Goal: Task Accomplishment & Management: Manage account settings

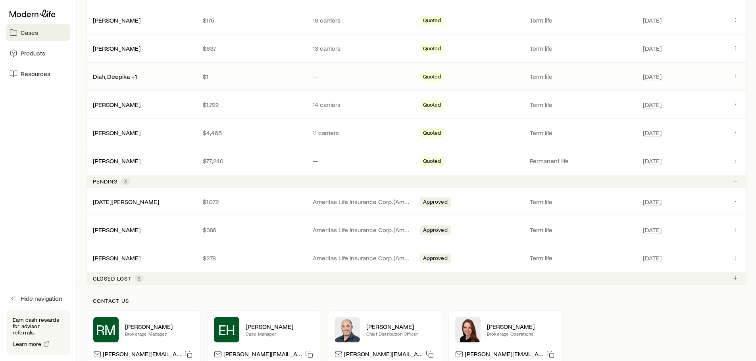
scroll to position [278, 0]
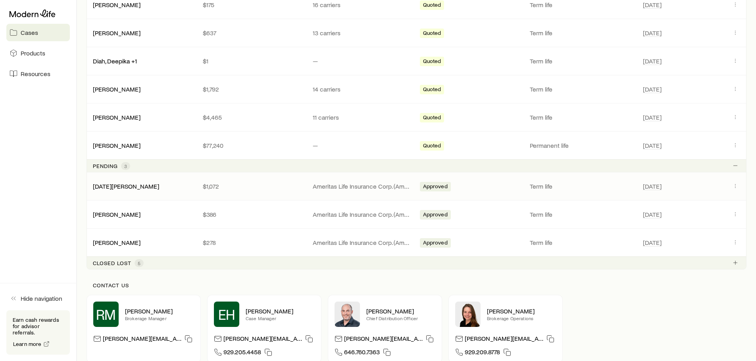
click at [212, 188] on p "$1,072" at bounding box center [251, 186] width 97 height 8
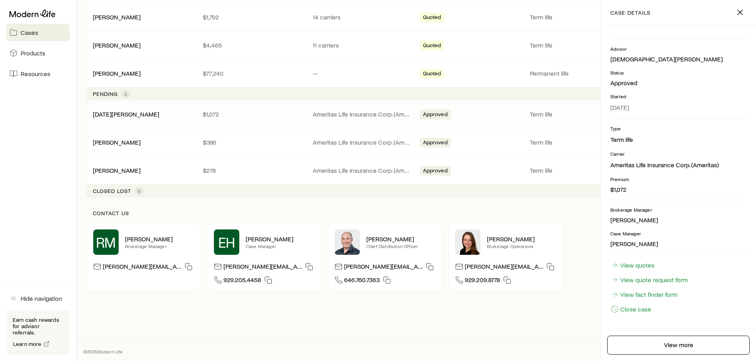
scroll to position [0, 0]
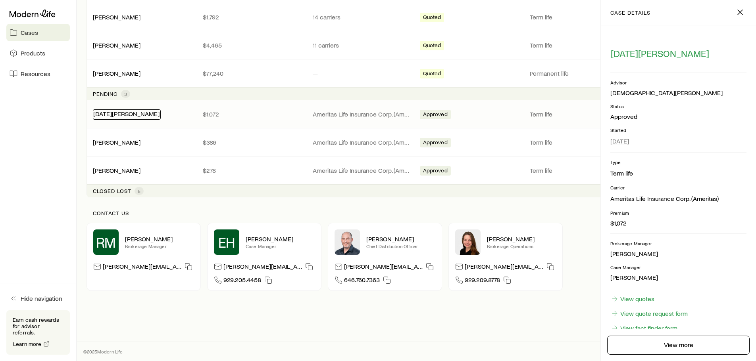
click at [136, 112] on link "[DATE][PERSON_NAME]" at bounding box center [126, 114] width 66 height 8
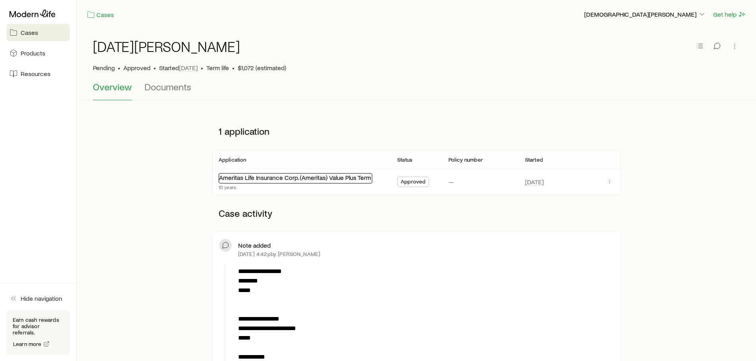
click at [299, 175] on link "Ameritas Life Insurance Corp. (Ameritas) Value Plus Term" at bounding box center [295, 178] width 152 height 8
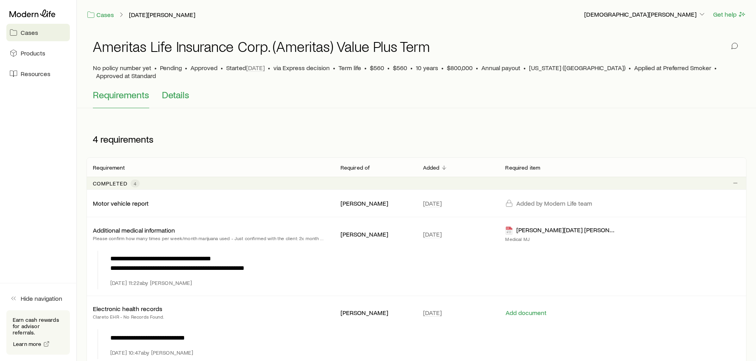
click at [173, 91] on span "Details" at bounding box center [175, 94] width 27 height 11
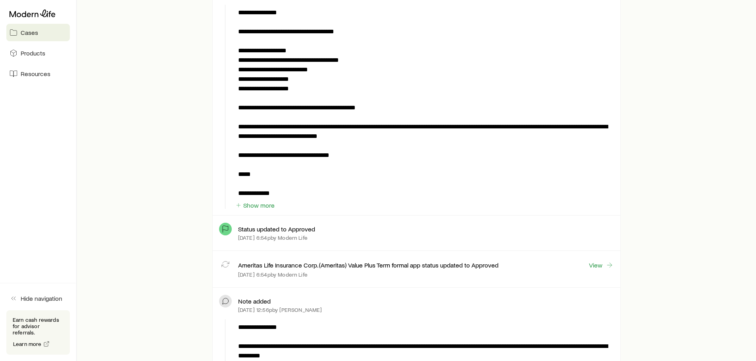
scroll to position [1031, 0]
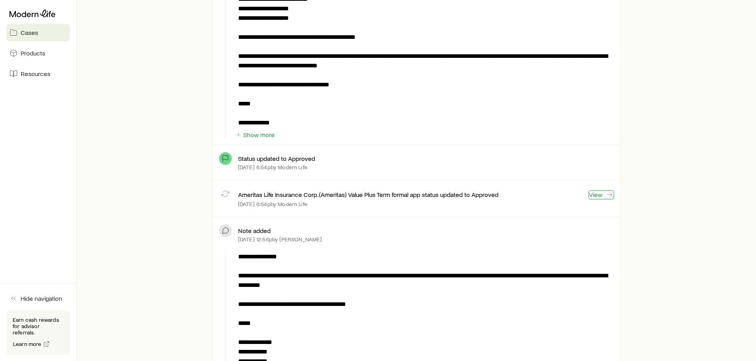
click at [592, 193] on link "View" at bounding box center [600, 194] width 25 height 9
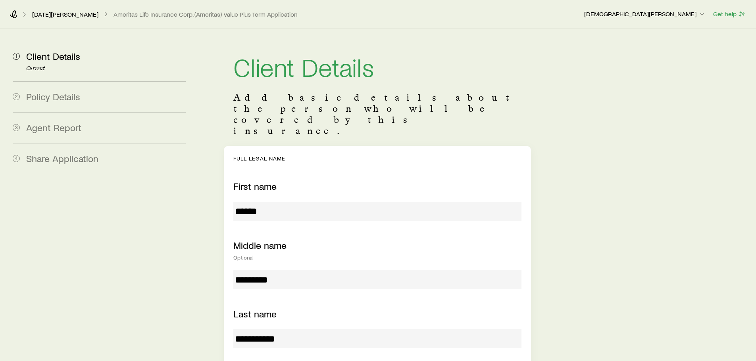
type input "***"
type input "**"
type input "****"
click at [71, 11] on link "[DATE][PERSON_NAME]" at bounding box center [65, 15] width 67 height 8
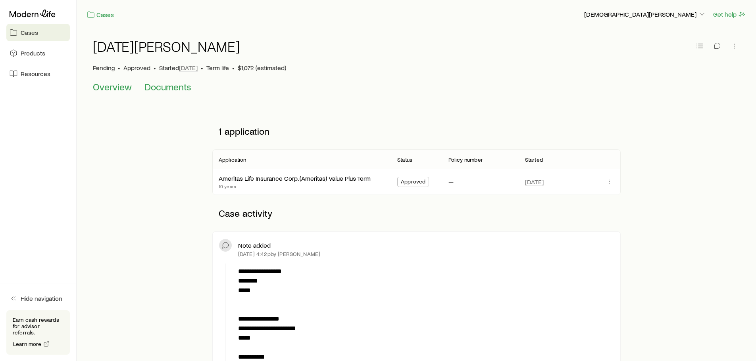
click at [173, 89] on span "Documents" at bounding box center [167, 86] width 47 height 11
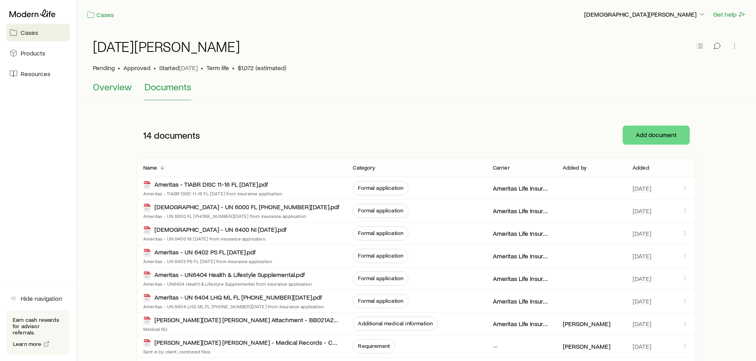
click at [114, 88] on span "Overview" at bounding box center [112, 86] width 39 height 11
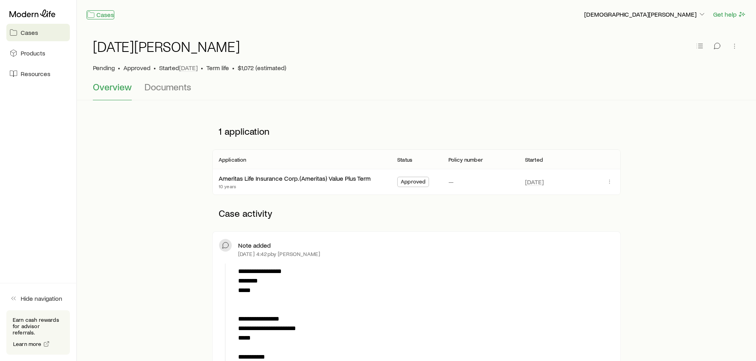
click at [109, 16] on link "Cases" at bounding box center [100, 14] width 28 height 9
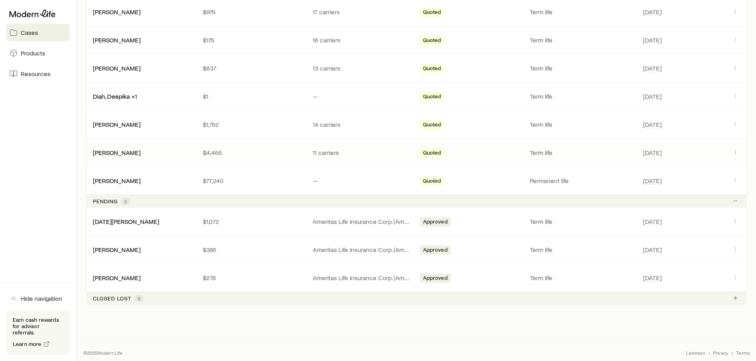
scroll to position [244, 0]
click at [737, 222] on icon "Client cases" at bounding box center [735, 220] width 6 height 6
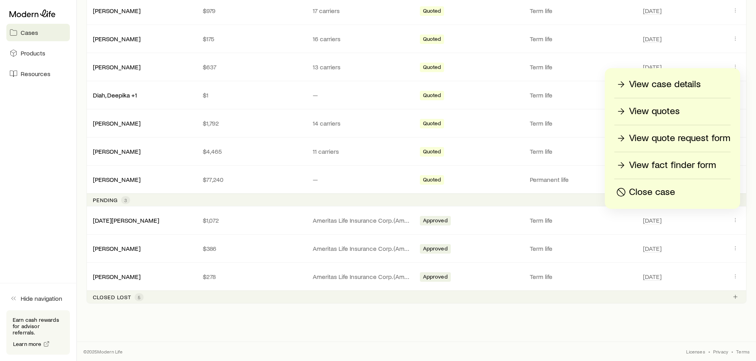
click at [674, 84] on p "View case details" at bounding box center [665, 84] width 72 height 13
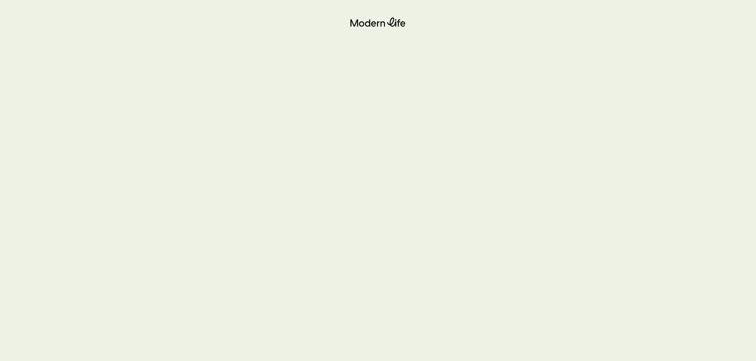
scroll to position [44, 0]
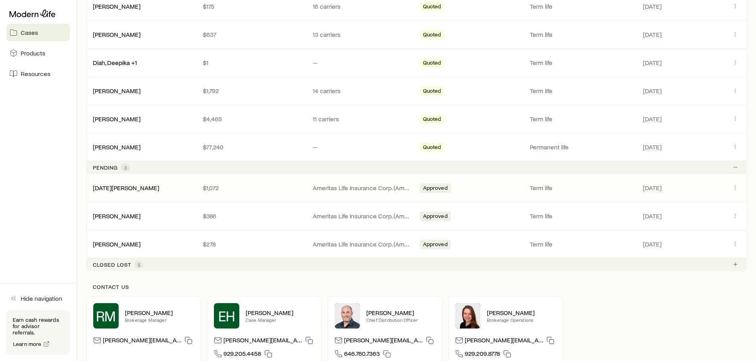
scroll to position [317, 0]
